Goal: Book appointment/travel/reservation

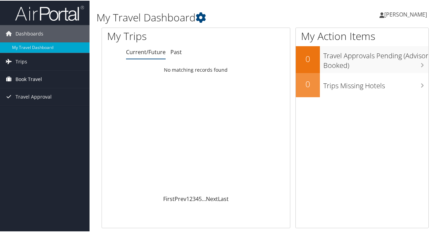
click at [50, 75] on link "Book Travel" at bounding box center [45, 78] width 90 height 17
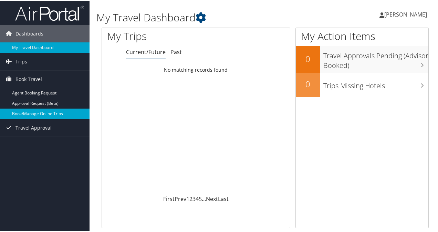
click at [42, 114] on link "Book/Manage Online Trips" at bounding box center [45, 113] width 90 height 10
